Goal: Task Accomplishment & Management: Manage account settings

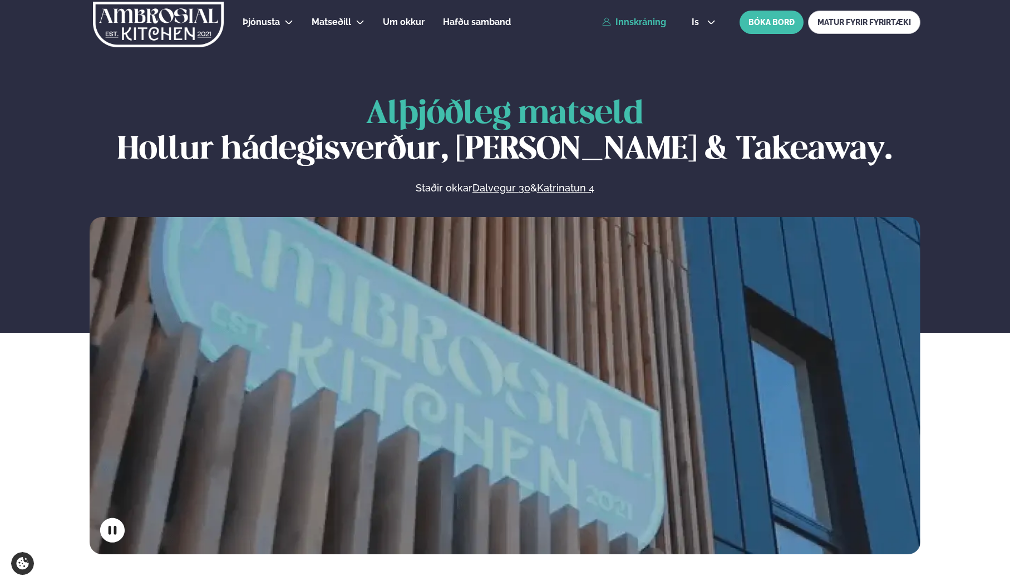
click at [635, 23] on link "Innskráning" at bounding box center [634, 22] width 64 height 10
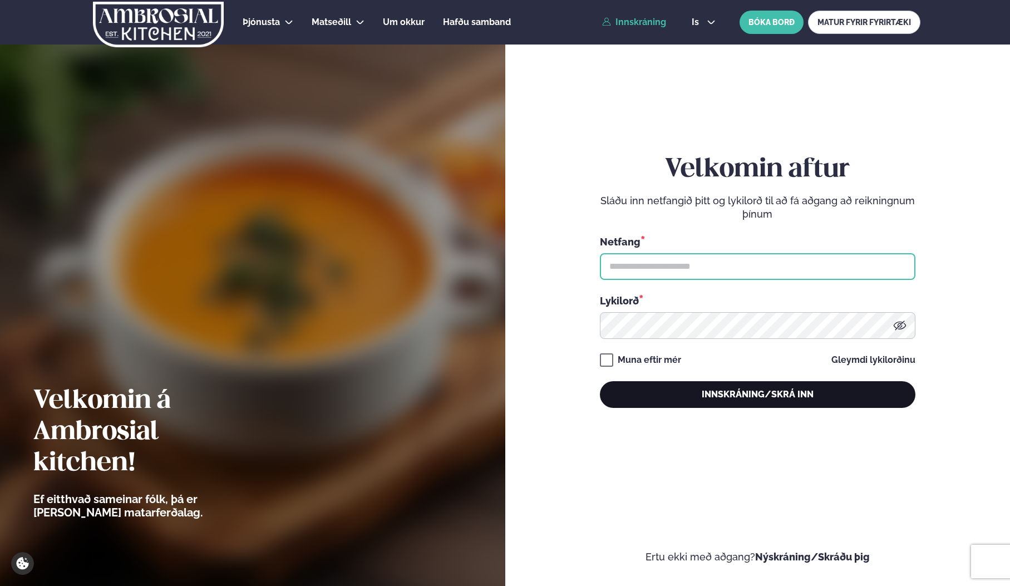
type input "**********"
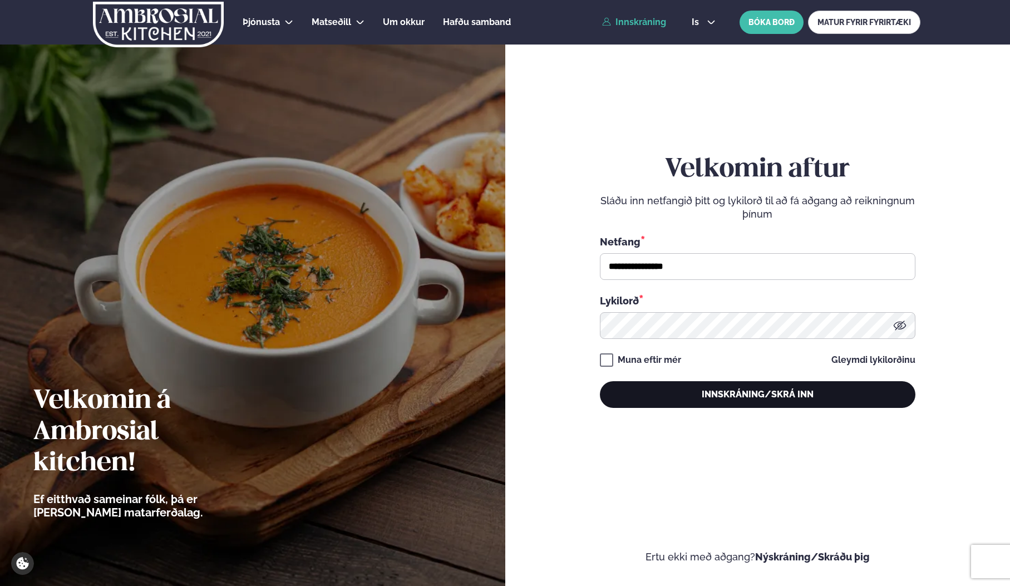
click at [708, 402] on button "Innskráning/Skrá inn" at bounding box center [758, 394] width 316 height 27
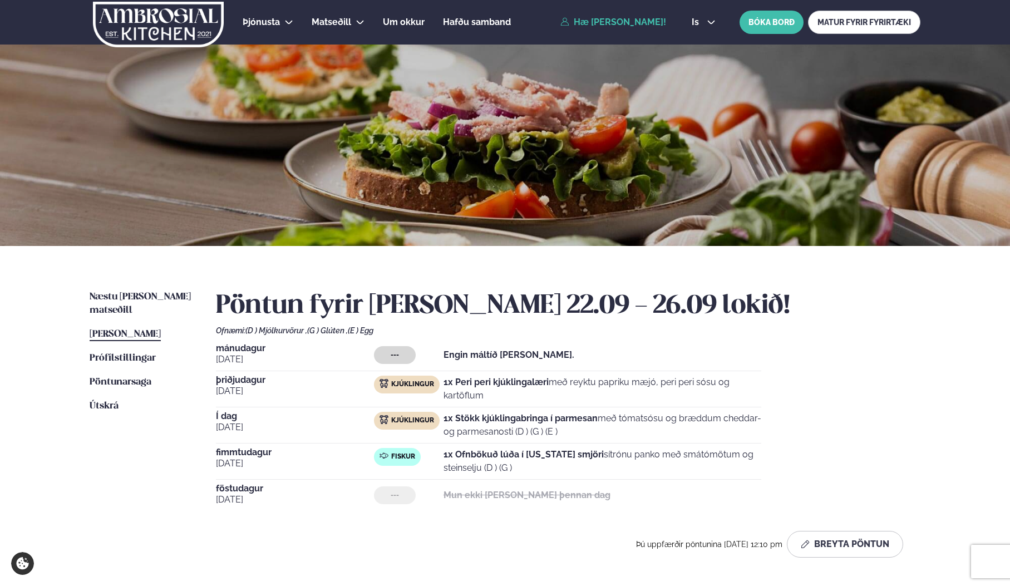
click at [482, 460] on p "1x Ofnbökuð lúða í [US_STATE] smjöri sítrónu panko með smátómötum og steinselju…" at bounding box center [602, 461] width 318 height 27
click at [389, 457] on div "Fiskur" at bounding box center [397, 457] width 47 height 18
click at [129, 329] on span "[PERSON_NAME]" at bounding box center [125, 333] width 71 height 9
click at [395, 453] on span "Fiskur" at bounding box center [403, 456] width 24 height 9
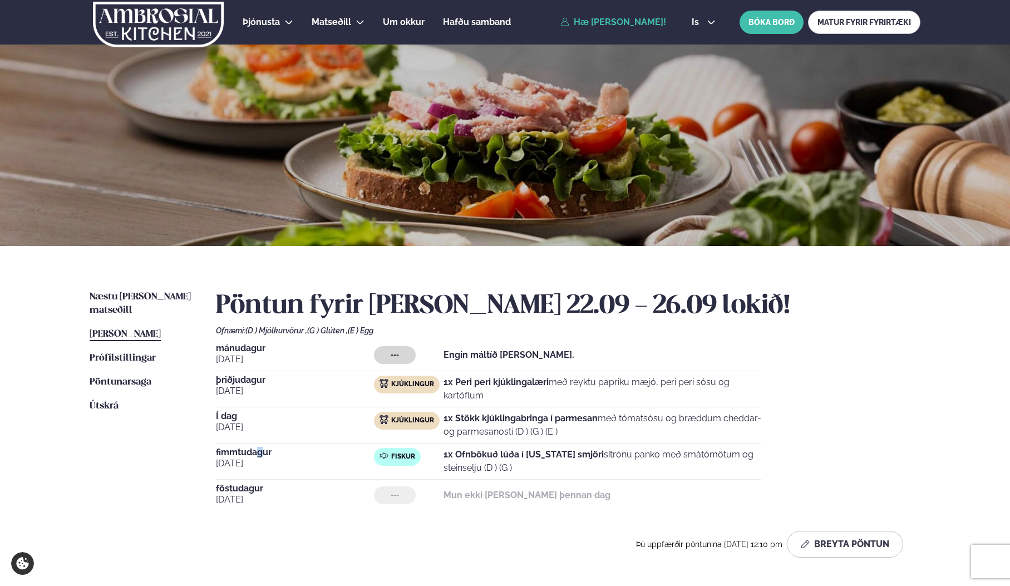
click at [259, 455] on span "fimmtudagur" at bounding box center [295, 452] width 158 height 9
click at [134, 353] on span "Prófílstillingar" at bounding box center [123, 357] width 66 height 9
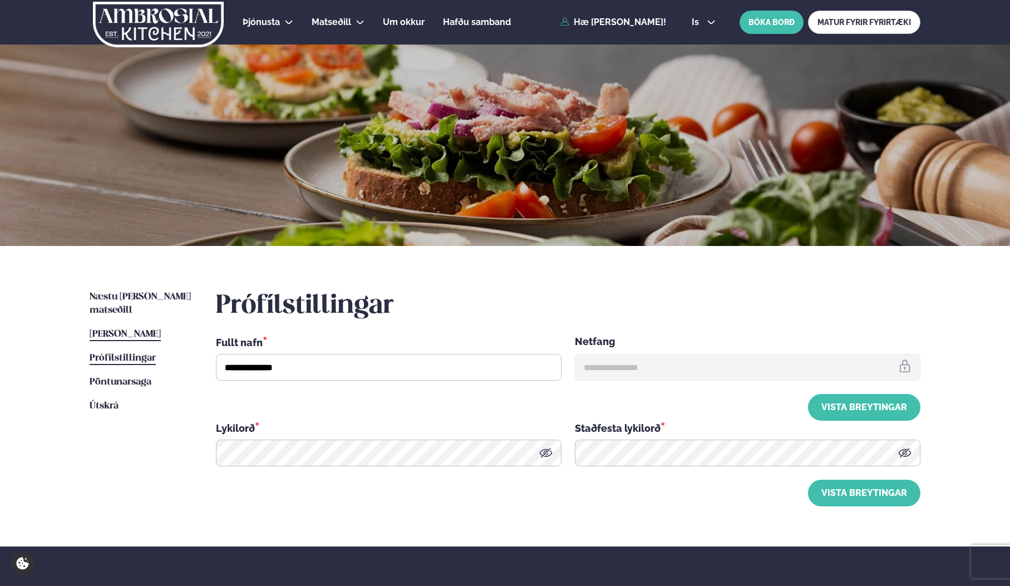
click at [139, 329] on span "[PERSON_NAME]" at bounding box center [125, 333] width 71 height 9
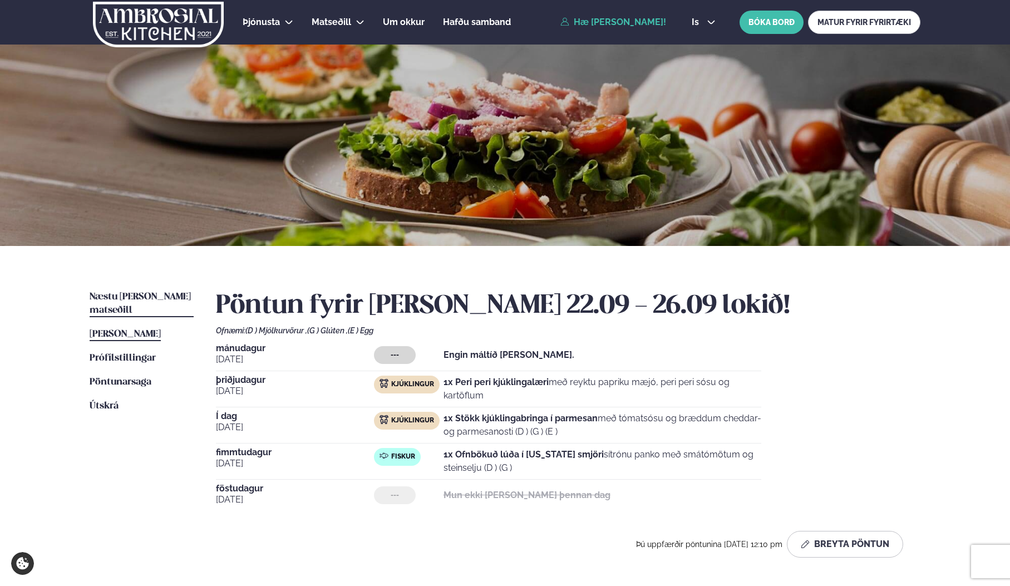
click at [146, 295] on span "Næstu [PERSON_NAME] matseðill" at bounding box center [140, 303] width 101 height 23
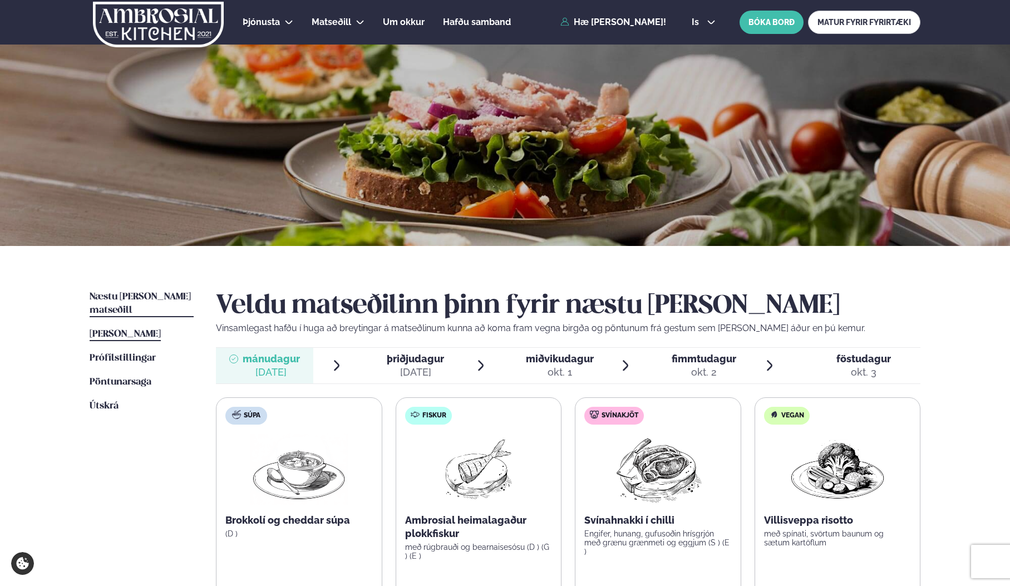
click at [138, 329] on span "[PERSON_NAME]" at bounding box center [125, 333] width 71 height 9
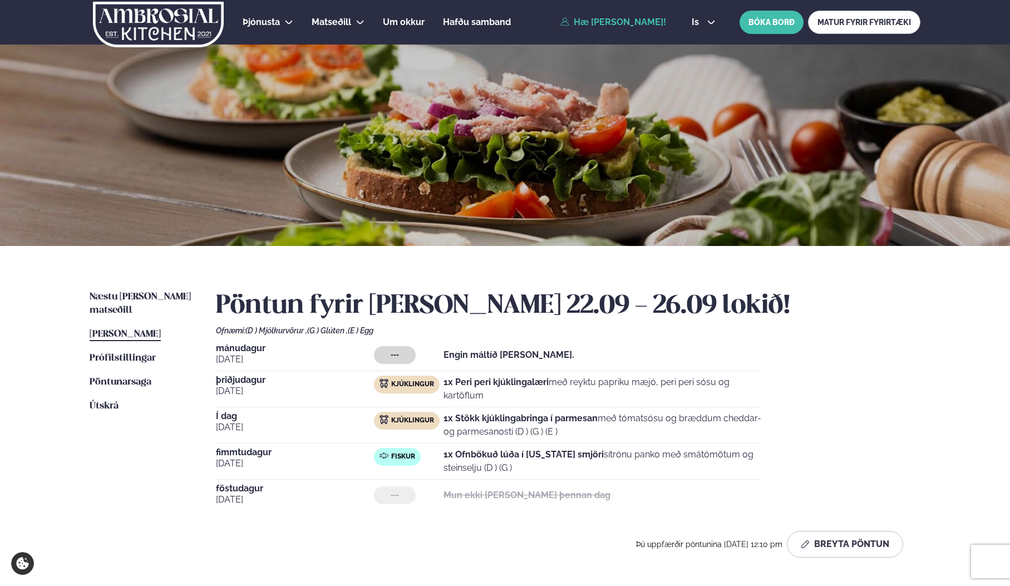
click at [388, 460] on div at bounding box center [383, 457] width 9 height 12
click at [234, 463] on span "[DATE]" at bounding box center [295, 463] width 158 height 13
click at [234, 458] on span "[DATE]" at bounding box center [295, 463] width 158 height 13
click at [407, 505] on div "[DATE] --- Mun ekki [PERSON_NAME] þennan dag" at bounding box center [488, 497] width 545 height 27
click at [255, 491] on span "föstudagur" at bounding box center [295, 488] width 158 height 9
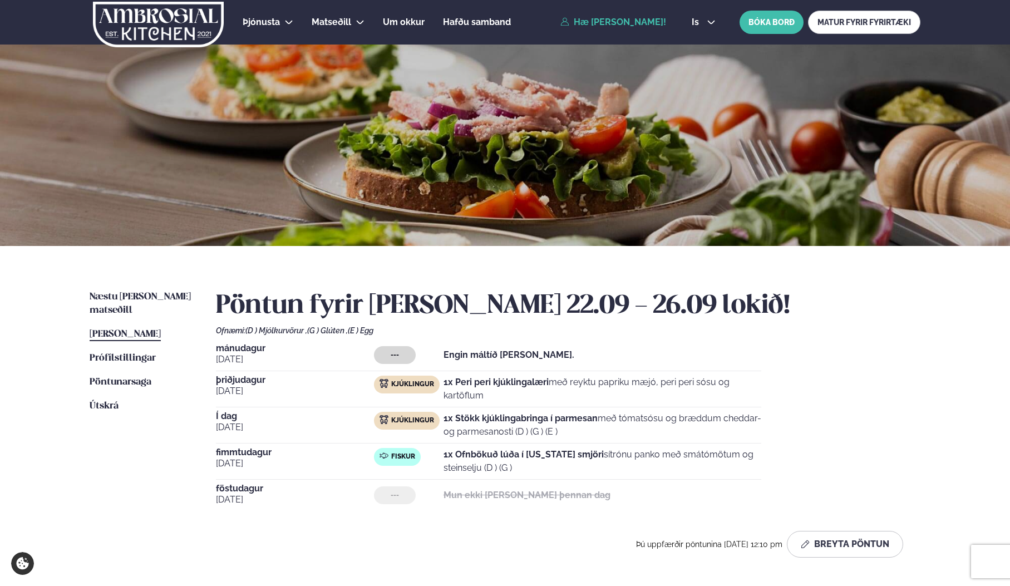
click at [536, 386] on strong "1x Peri peri kjúklingalæri" at bounding box center [495, 382] width 105 height 11
